Goal: Task Accomplishment & Management: Use online tool/utility

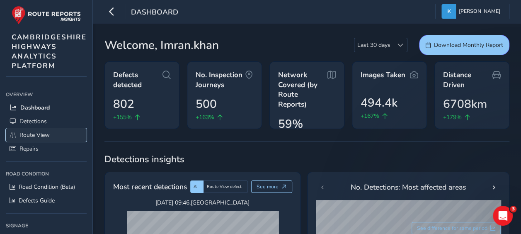
click at [38, 134] on span "Route View" at bounding box center [34, 135] width 30 height 8
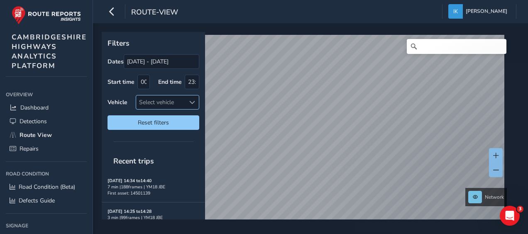
click at [176, 99] on div "Select vehicle" at bounding box center [160, 102] width 49 height 14
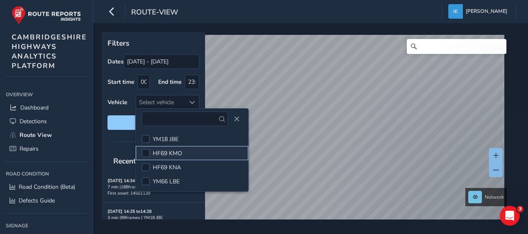
click at [176, 153] on span "HF69 KMO" at bounding box center [167, 153] width 29 height 8
click at [234, 119] on span "Close" at bounding box center [237, 119] width 6 height 6
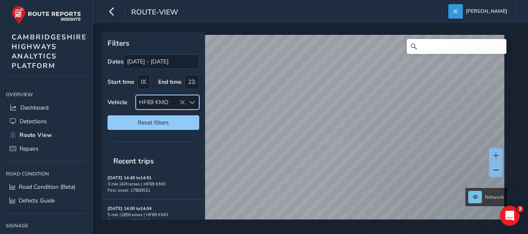
scroll to position [163, 0]
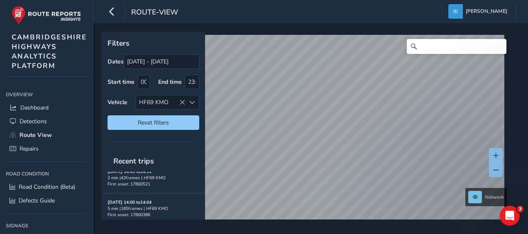
click at [143, 199] on strong "[DATE] 14:00 to 14:04" at bounding box center [129, 202] width 44 height 6
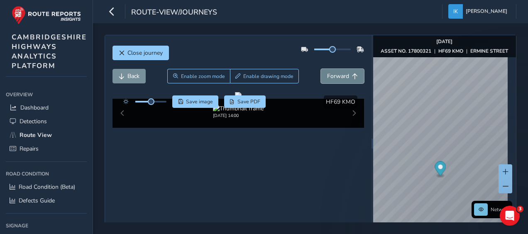
click at [336, 77] on span "Forward" at bounding box center [338, 76] width 22 height 8
click at [130, 75] on span "Back" at bounding box center [133, 76] width 12 height 8
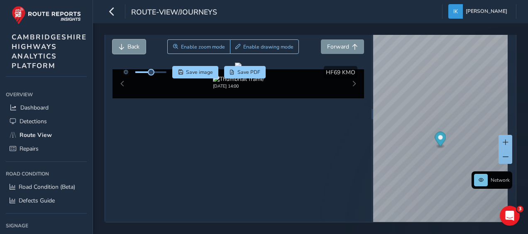
scroll to position [32, 0]
click at [336, 45] on span "Forward" at bounding box center [338, 47] width 22 height 8
click at [29, 121] on span "Detections" at bounding box center [32, 121] width 27 height 8
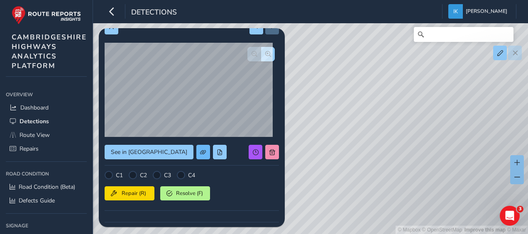
scroll to position [0, 0]
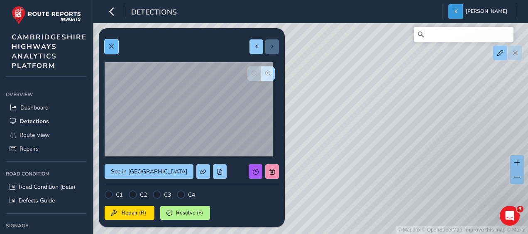
click at [115, 50] on button at bounding box center [112, 46] width 14 height 15
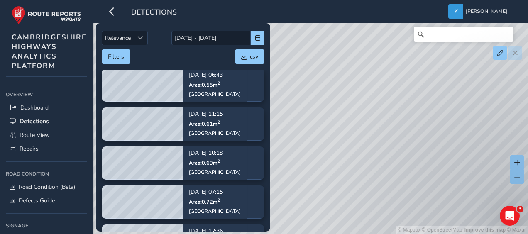
scroll to position [46, 0]
